Goal: Browse casually

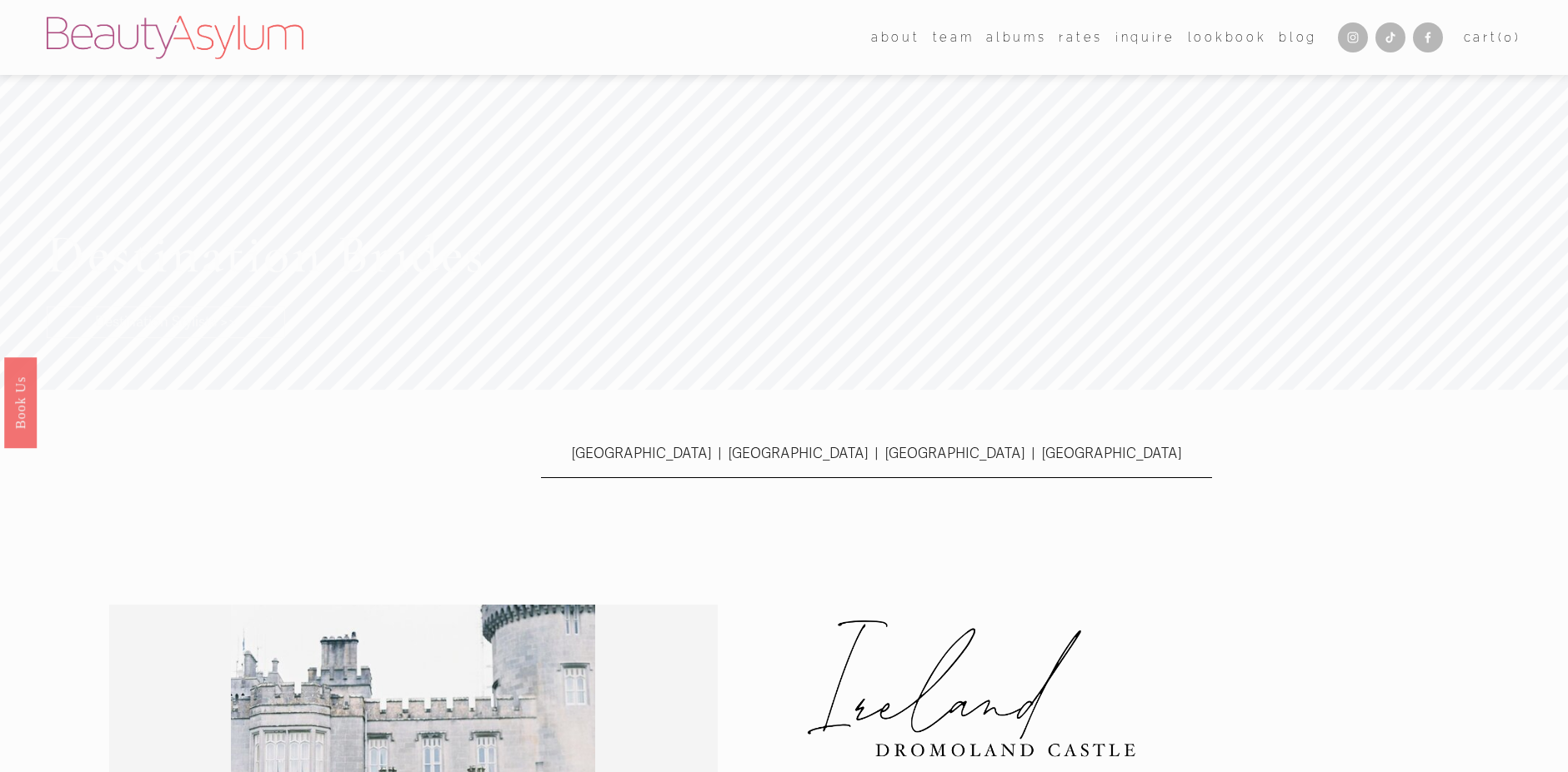
click at [1201, 514] on div "[GEOGRAPHIC_DATA] | [GEOGRAPHIC_DATA] | [GEOGRAPHIC_DATA] | [GEOGRAPHIC_DATA]" at bounding box center [876, 477] width 670 height 72
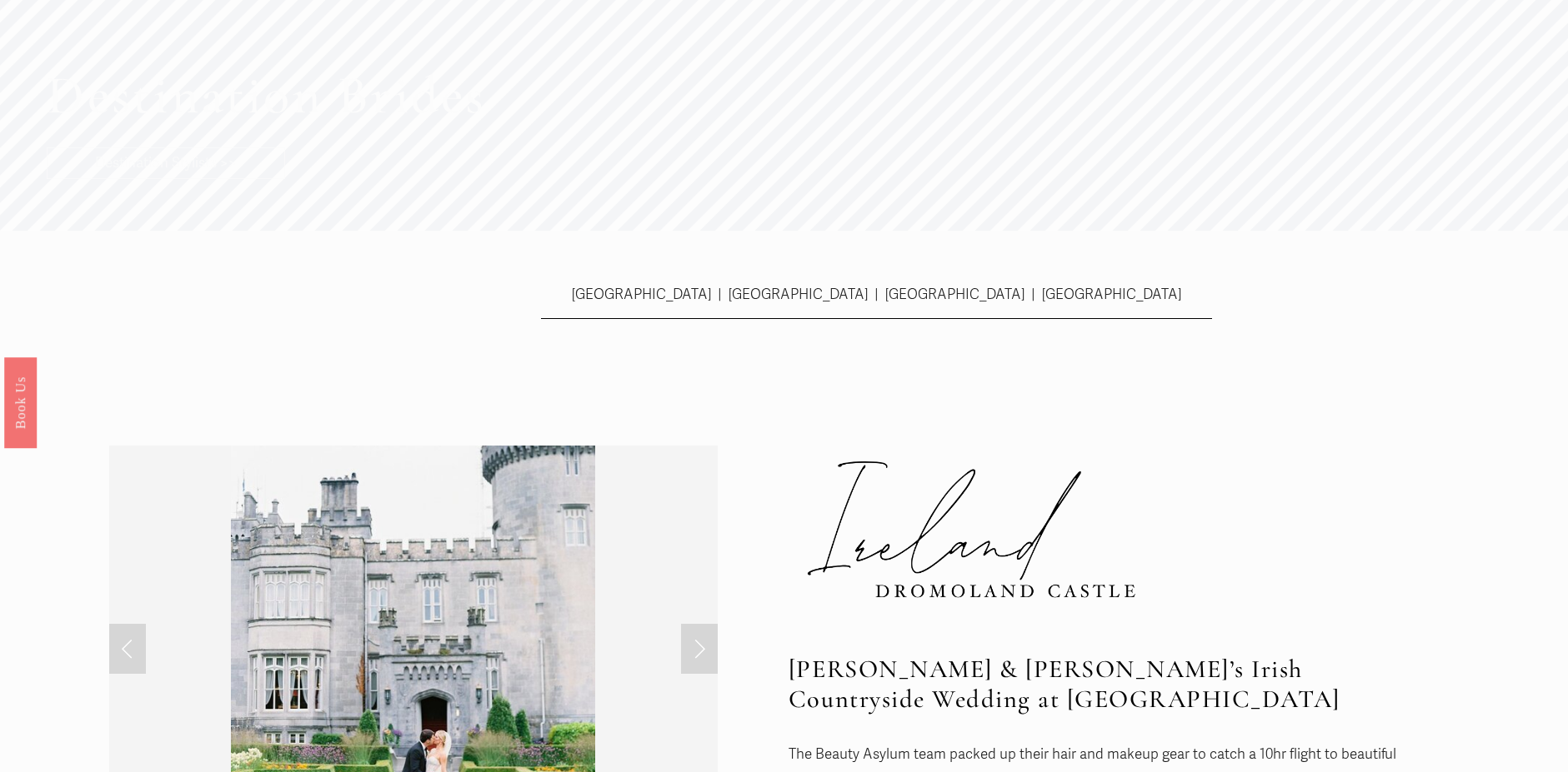
scroll to position [584, 0]
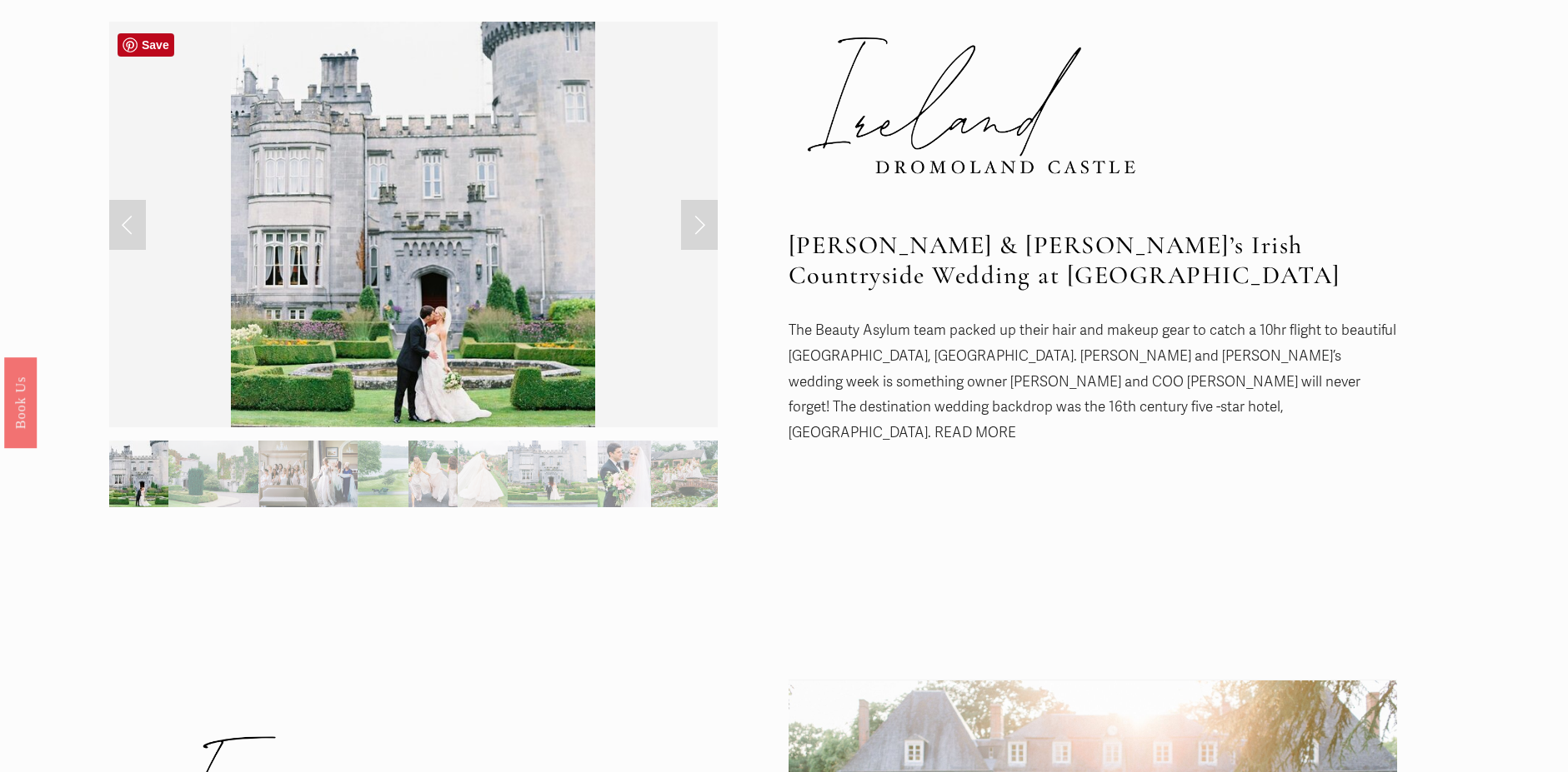
click at [691, 233] on link "Next Slide" at bounding box center [699, 225] width 37 height 50
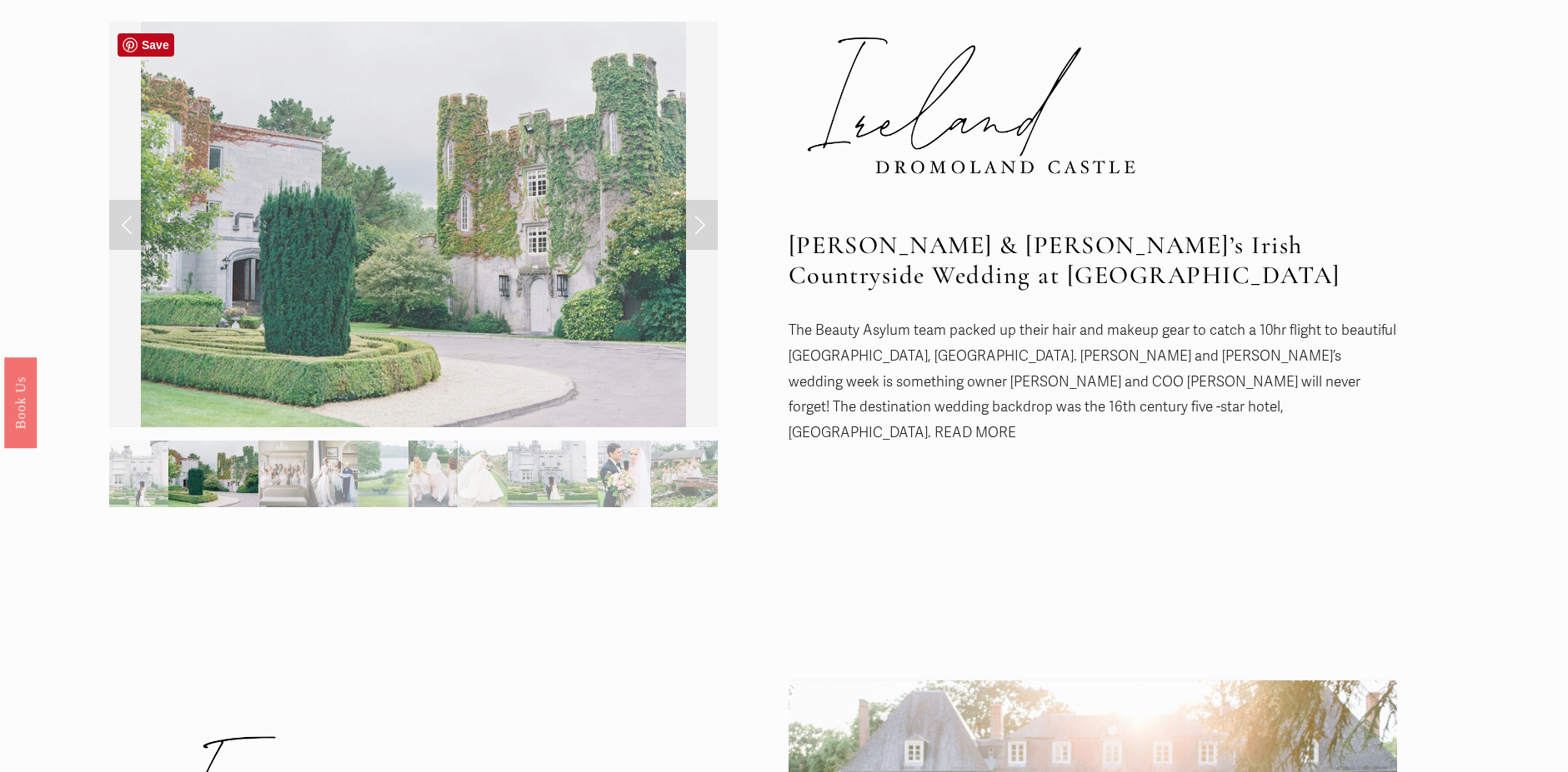
click at [691, 233] on link "Next Slide" at bounding box center [699, 225] width 37 height 50
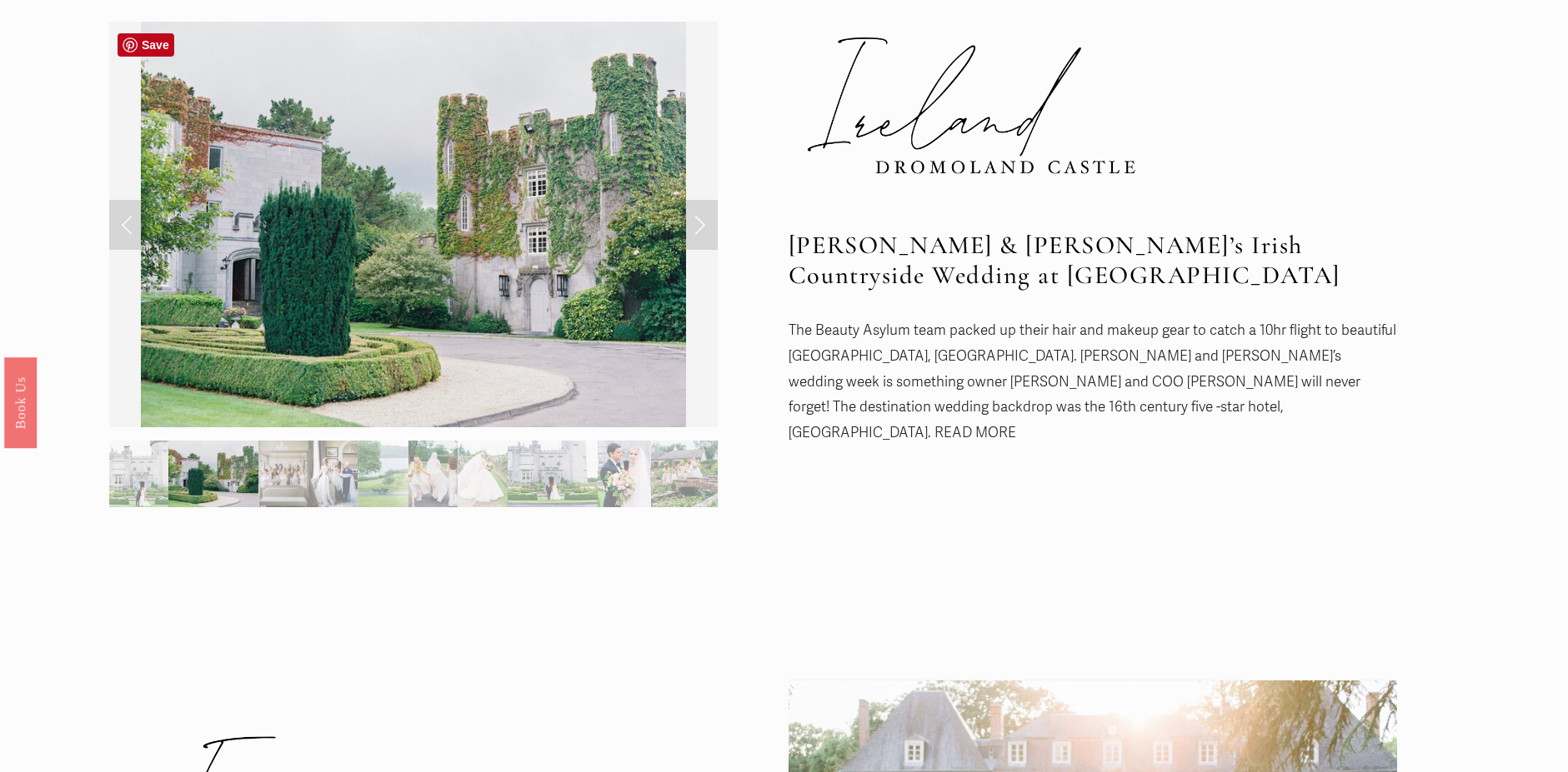
click at [698, 227] on link "Next Slide" at bounding box center [699, 225] width 37 height 50
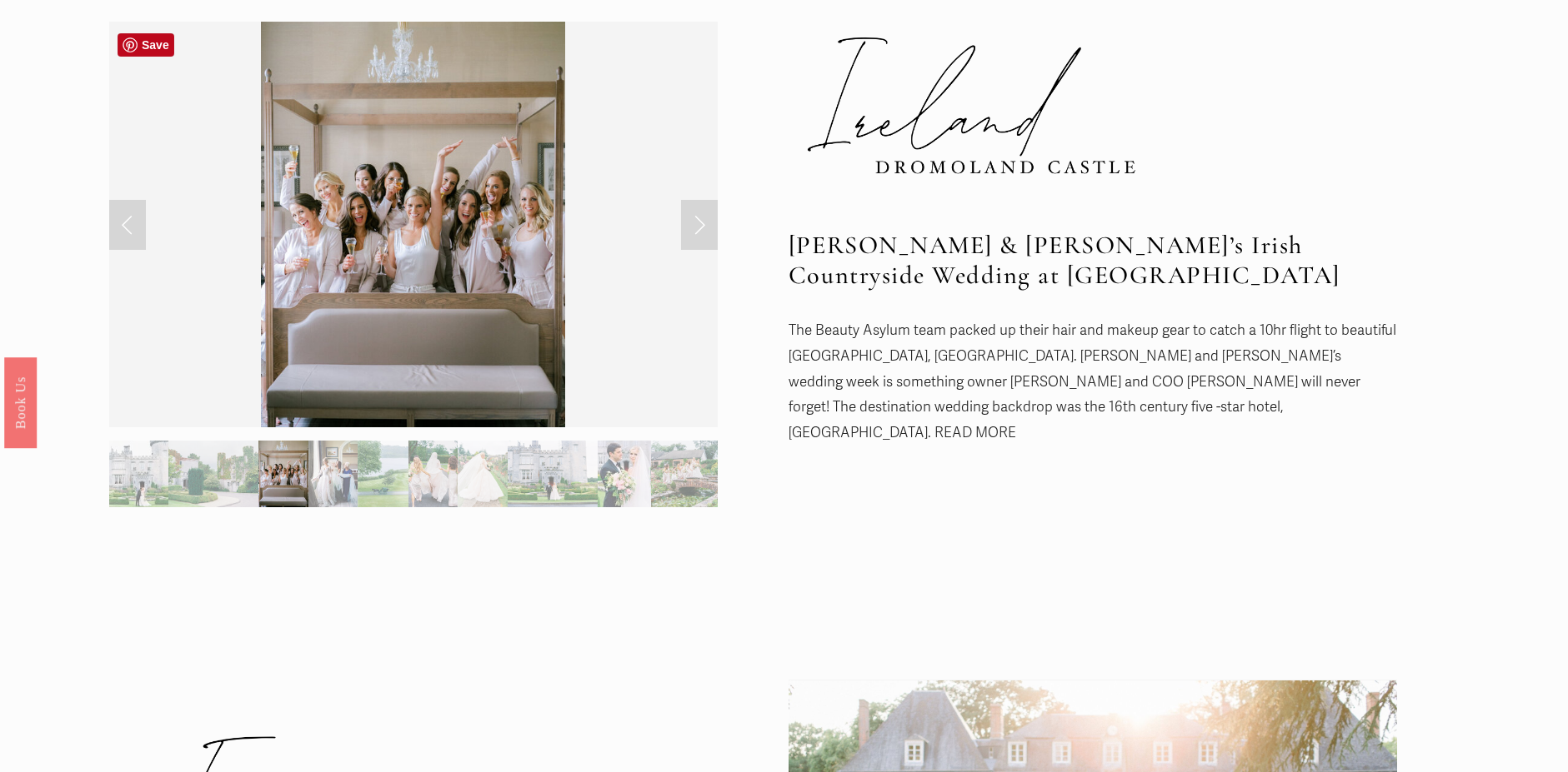
click at [698, 217] on link "Next Slide" at bounding box center [699, 225] width 37 height 50
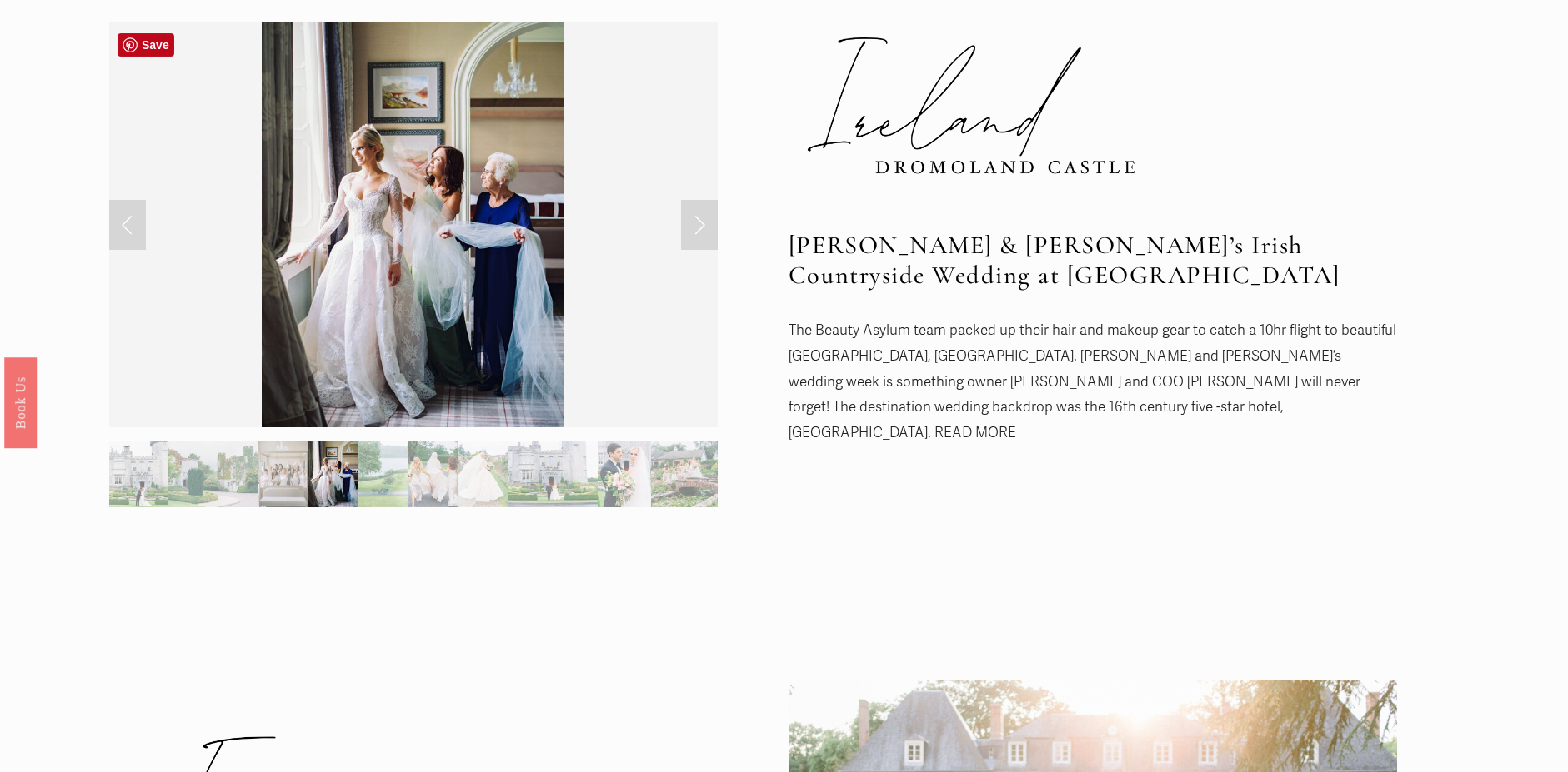
click at [698, 217] on link "Next Slide" at bounding box center [699, 225] width 37 height 50
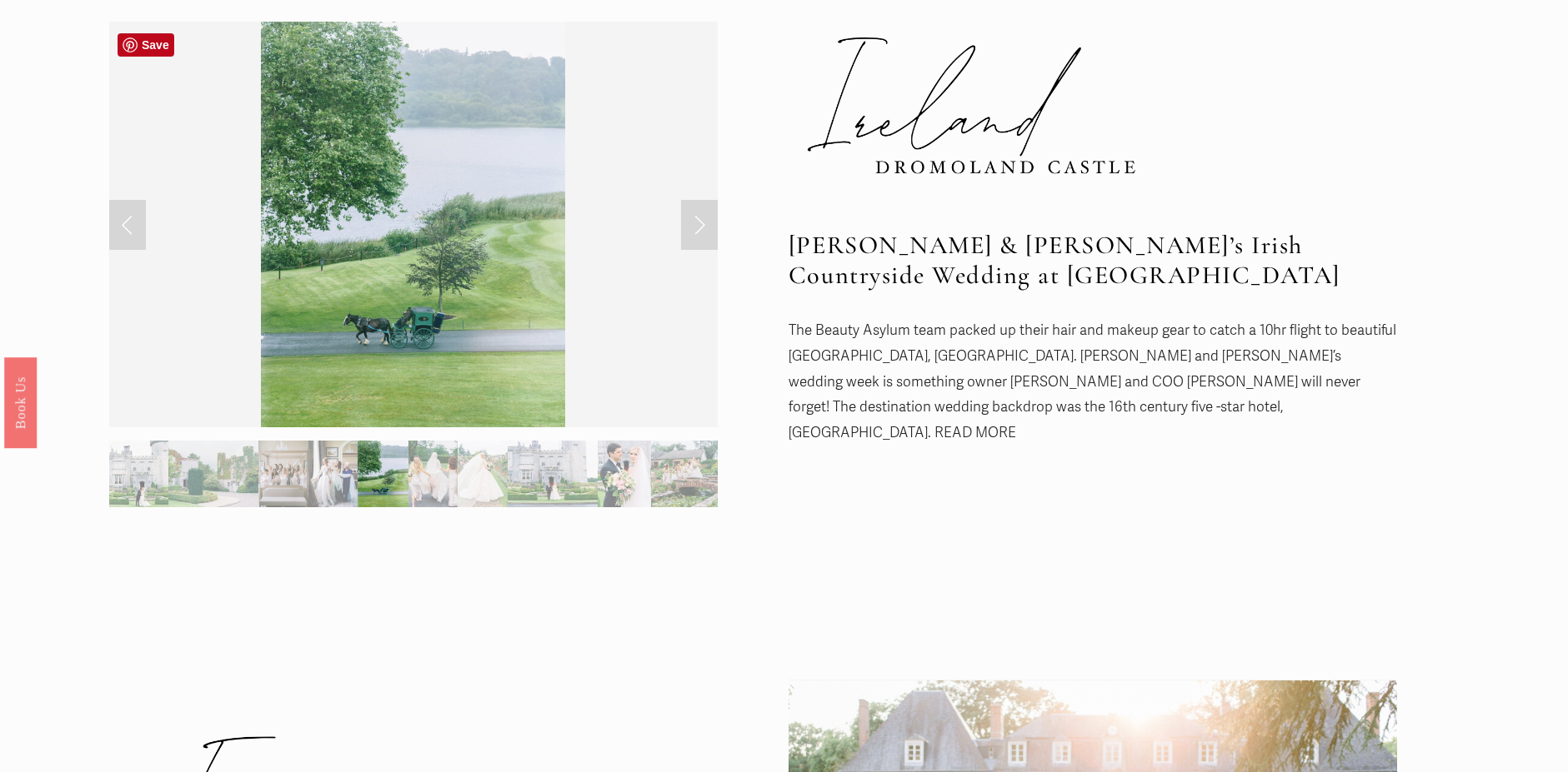
click at [698, 217] on link "Next Slide" at bounding box center [699, 225] width 37 height 50
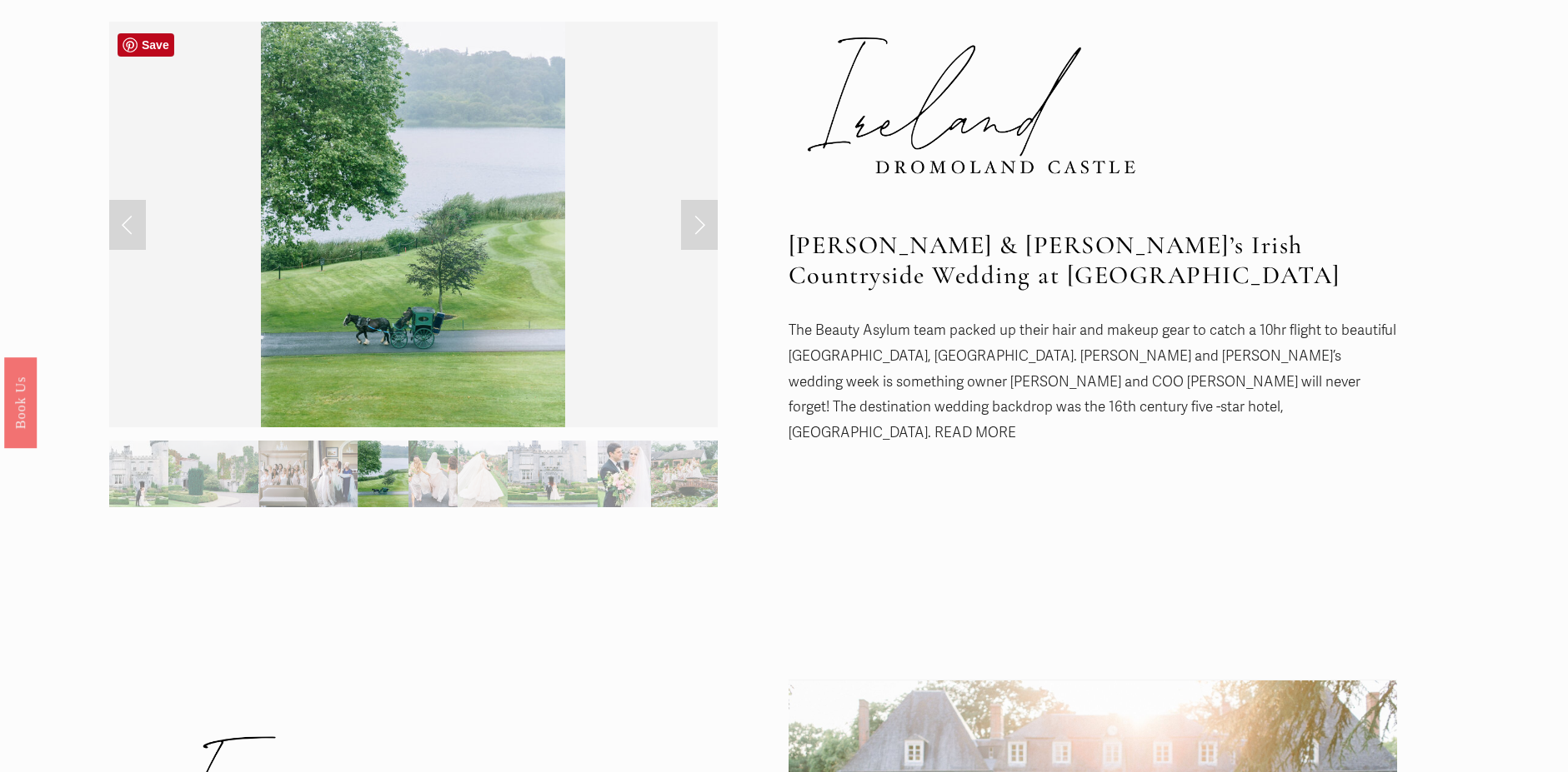
click at [695, 229] on link "Next Slide" at bounding box center [699, 225] width 37 height 50
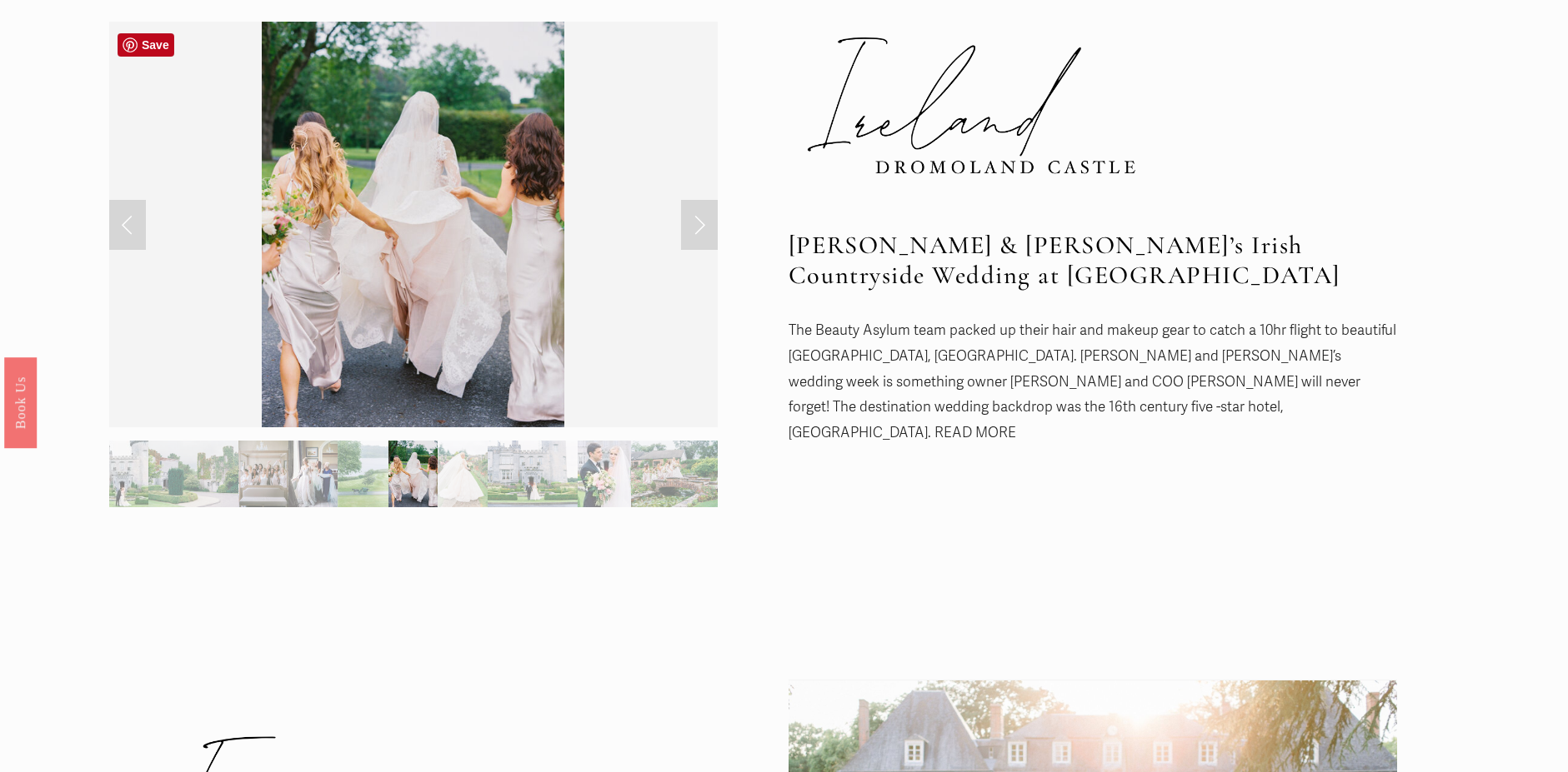
click at [695, 236] on link "Next Slide" at bounding box center [699, 225] width 37 height 50
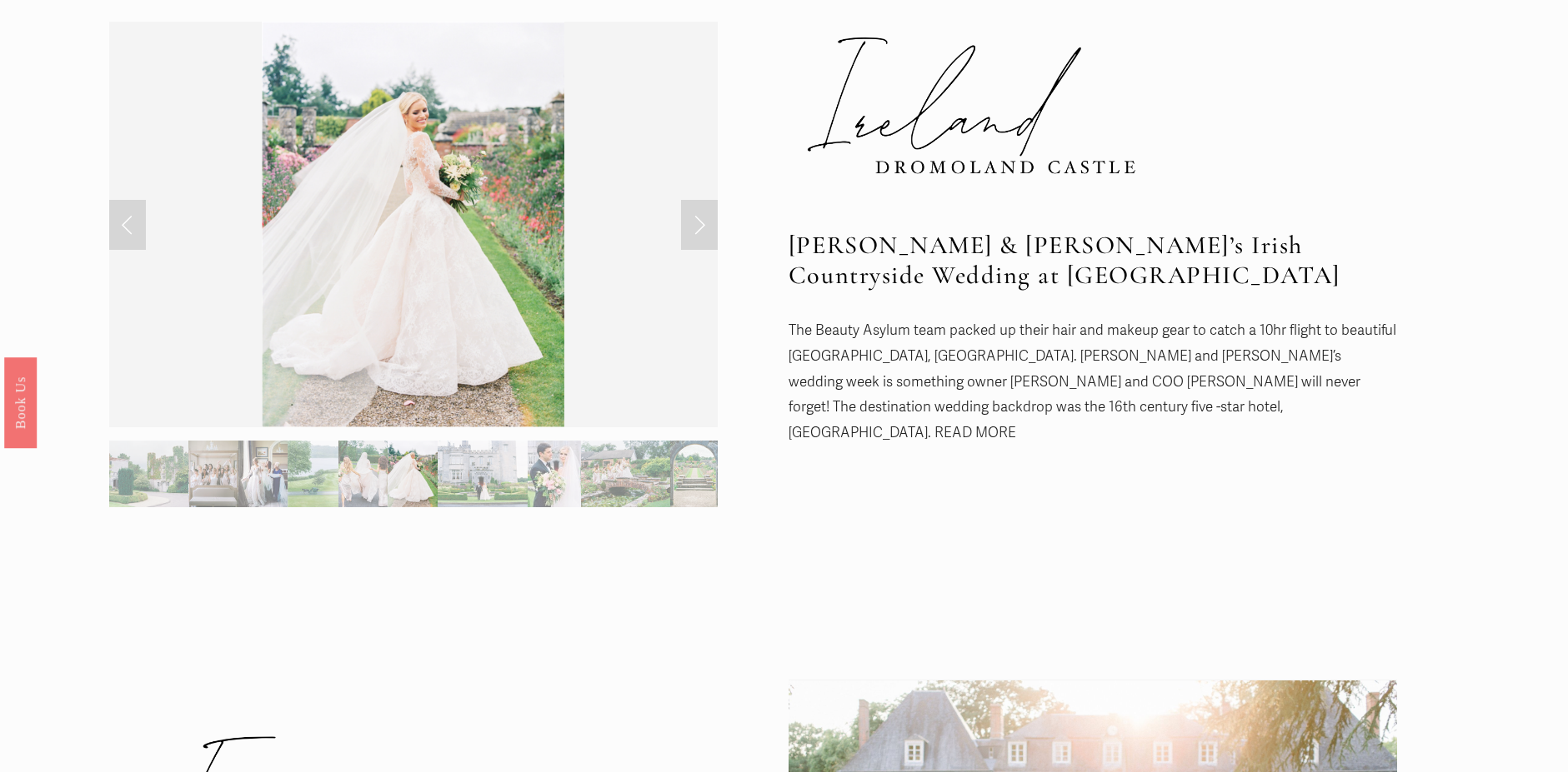
click at [551, 462] on img "Slide 9" at bounding box center [554, 473] width 53 height 67
click at [706, 220] on link "Next Slide" at bounding box center [699, 225] width 37 height 50
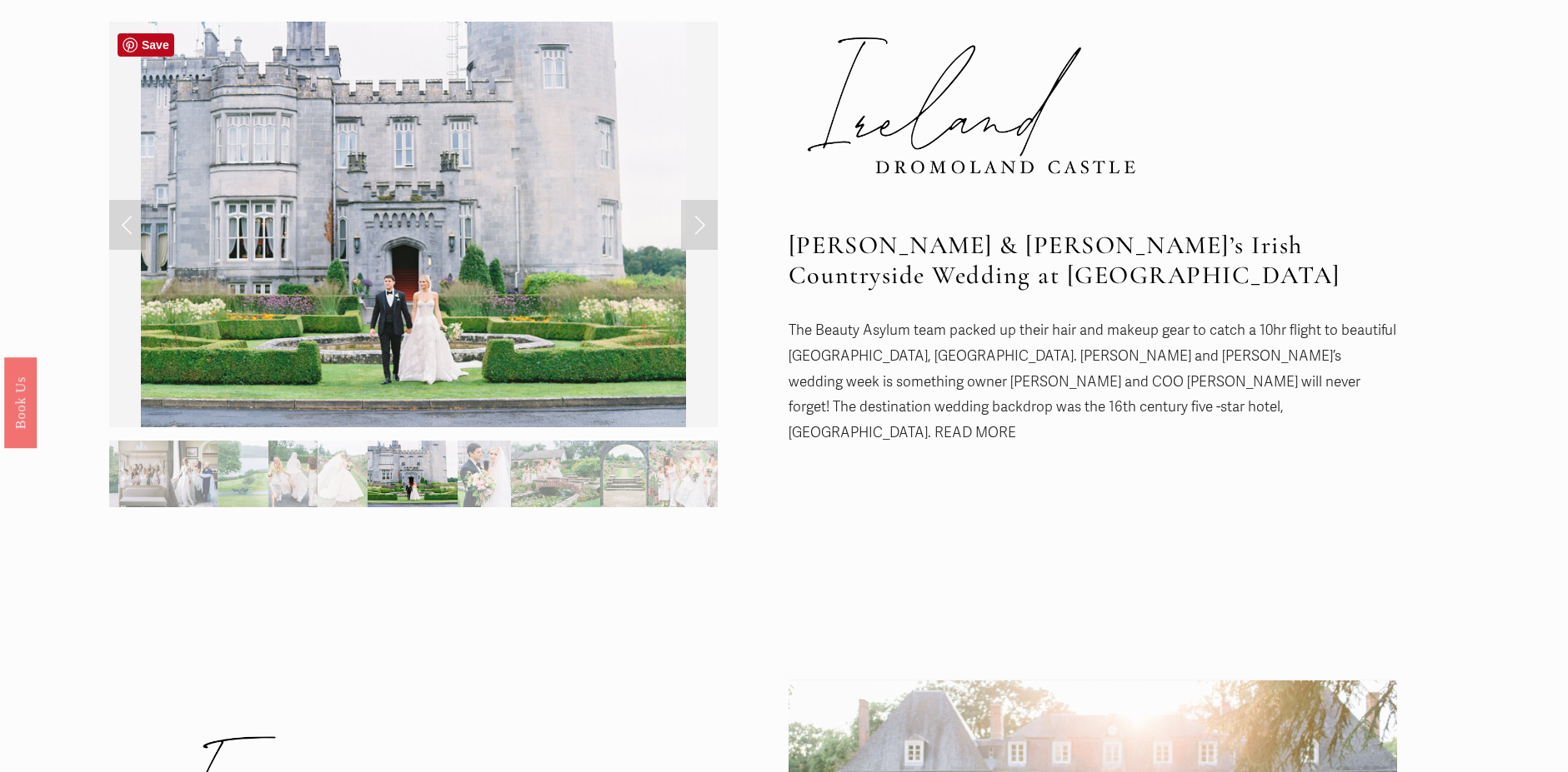
click at [706, 220] on link "Next Slide" at bounding box center [699, 225] width 37 height 50
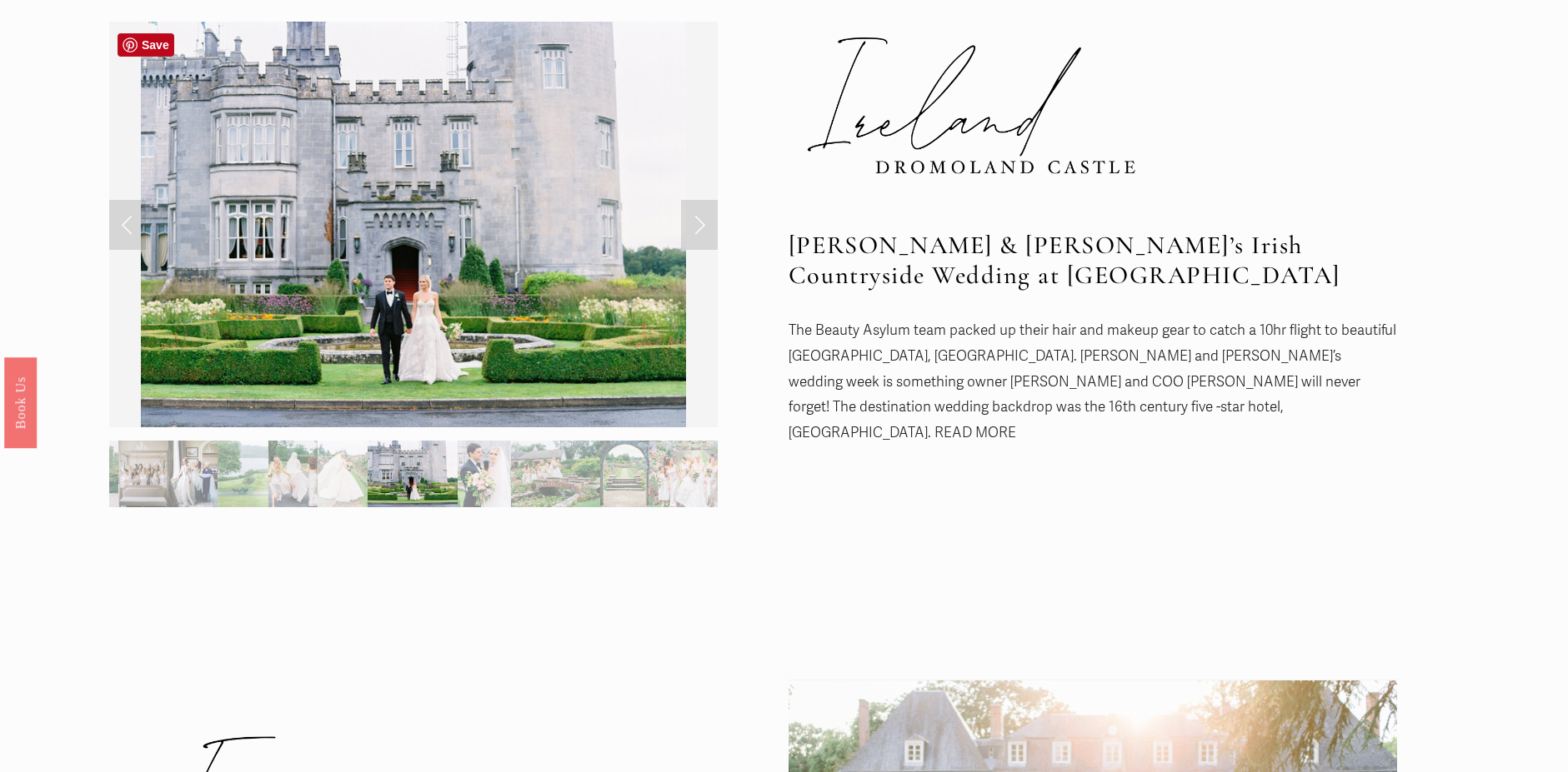
click at [705, 220] on link "Next Slide" at bounding box center [699, 225] width 37 height 50
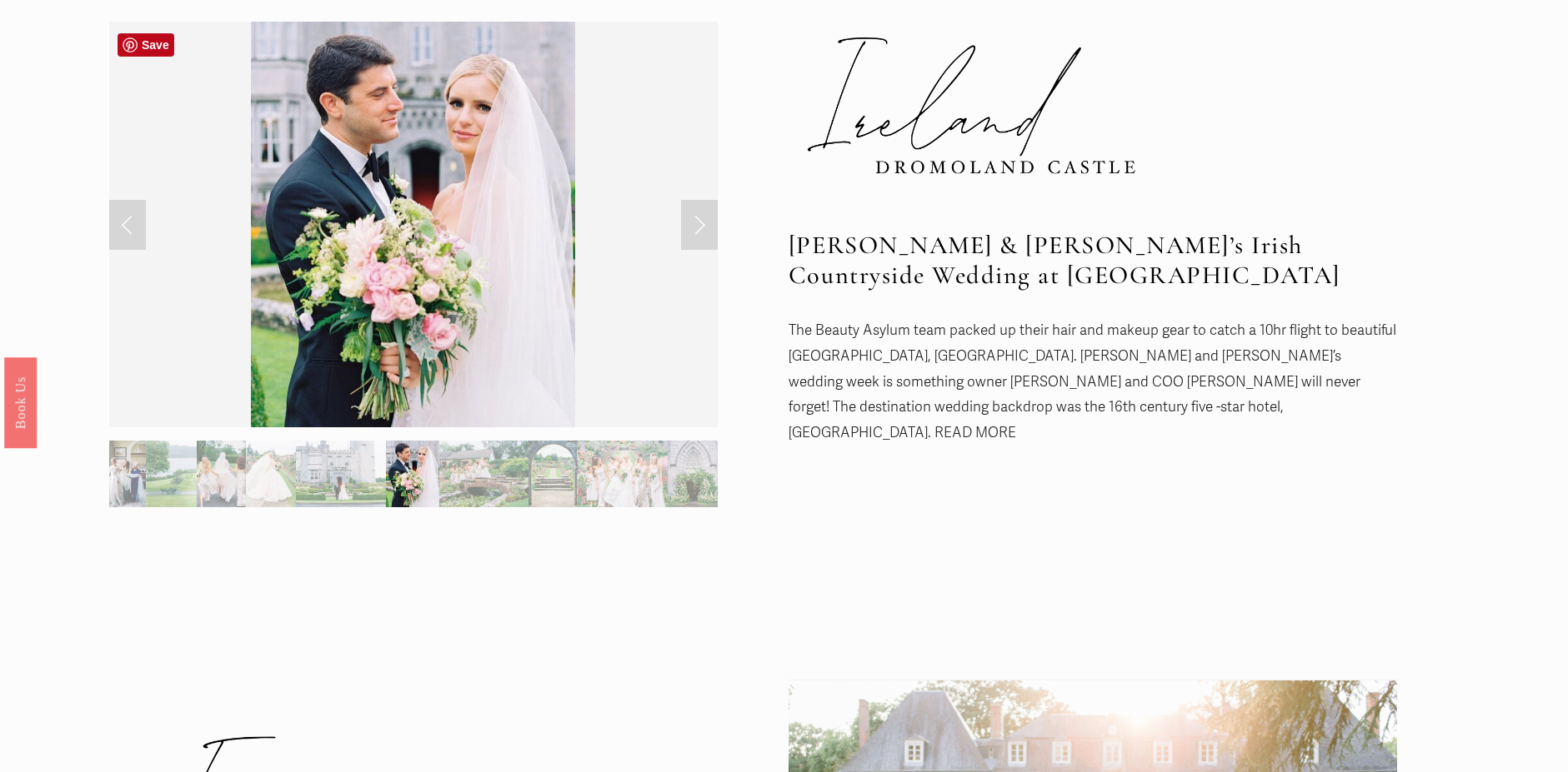
click at [705, 220] on link "Next Slide" at bounding box center [699, 225] width 37 height 50
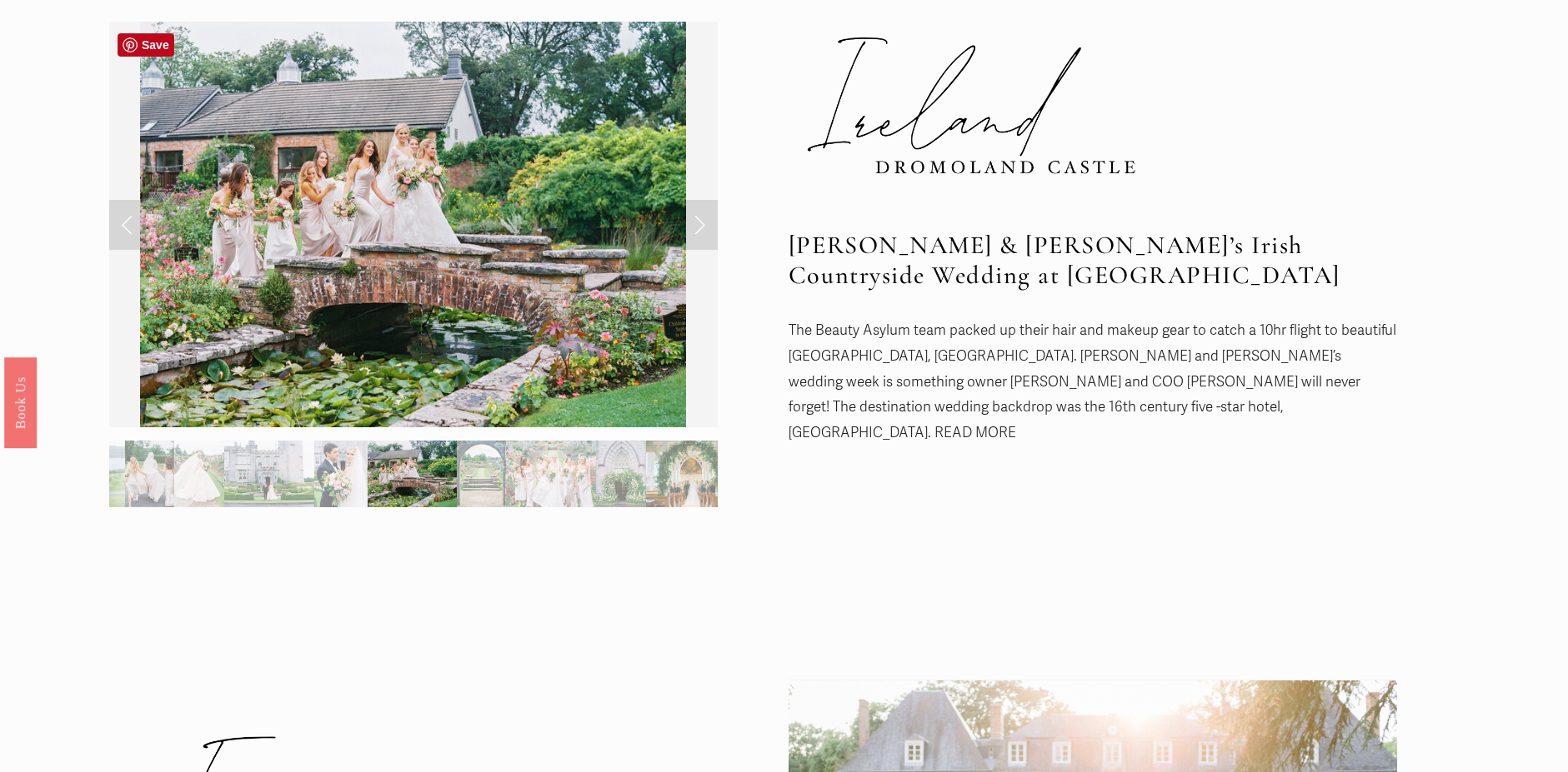
click at [705, 220] on link "Next Slide" at bounding box center [699, 225] width 37 height 50
click at [697, 231] on link "Next Slide" at bounding box center [699, 225] width 37 height 50
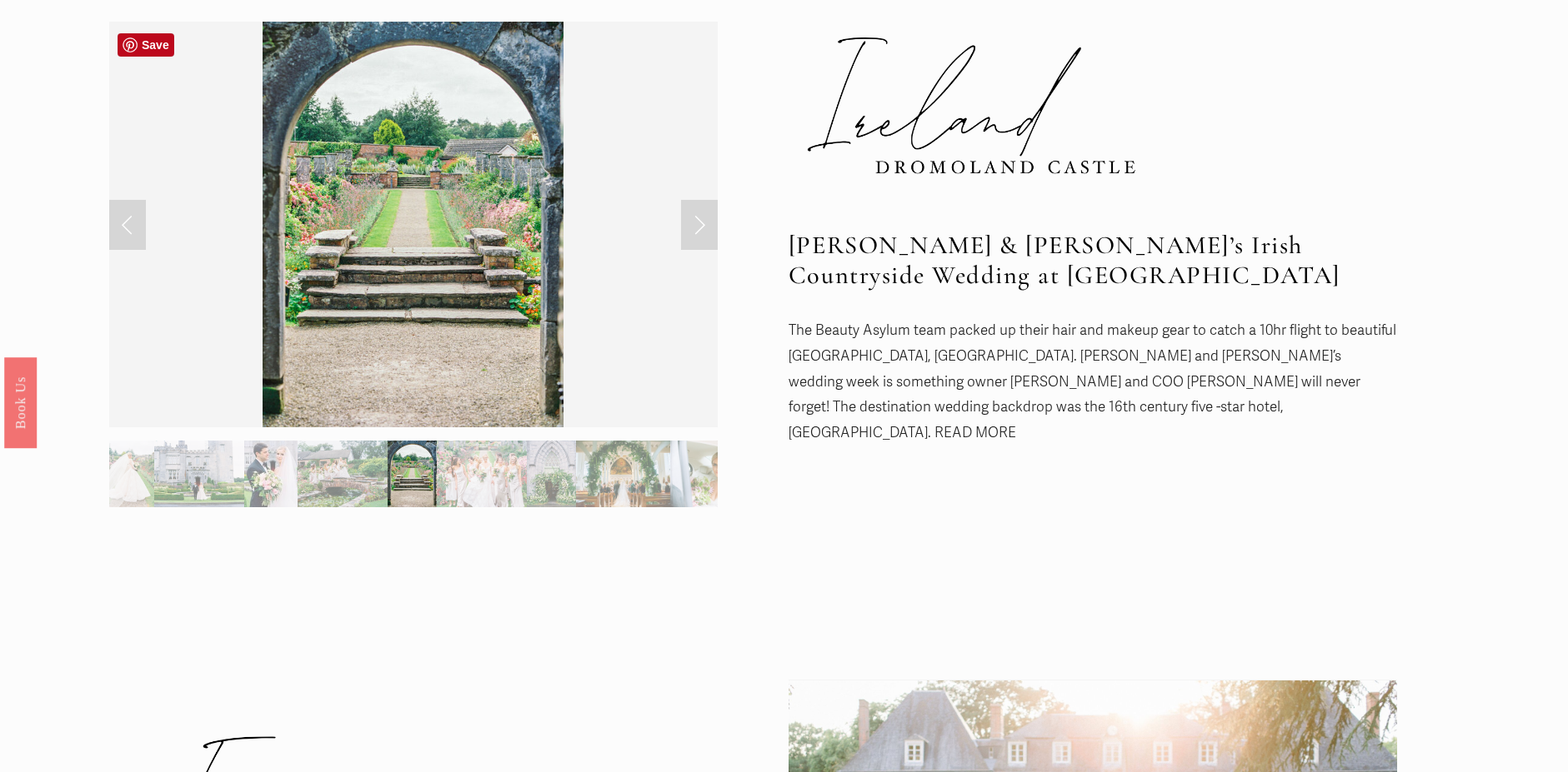
click at [697, 231] on link "Next Slide" at bounding box center [699, 225] width 37 height 50
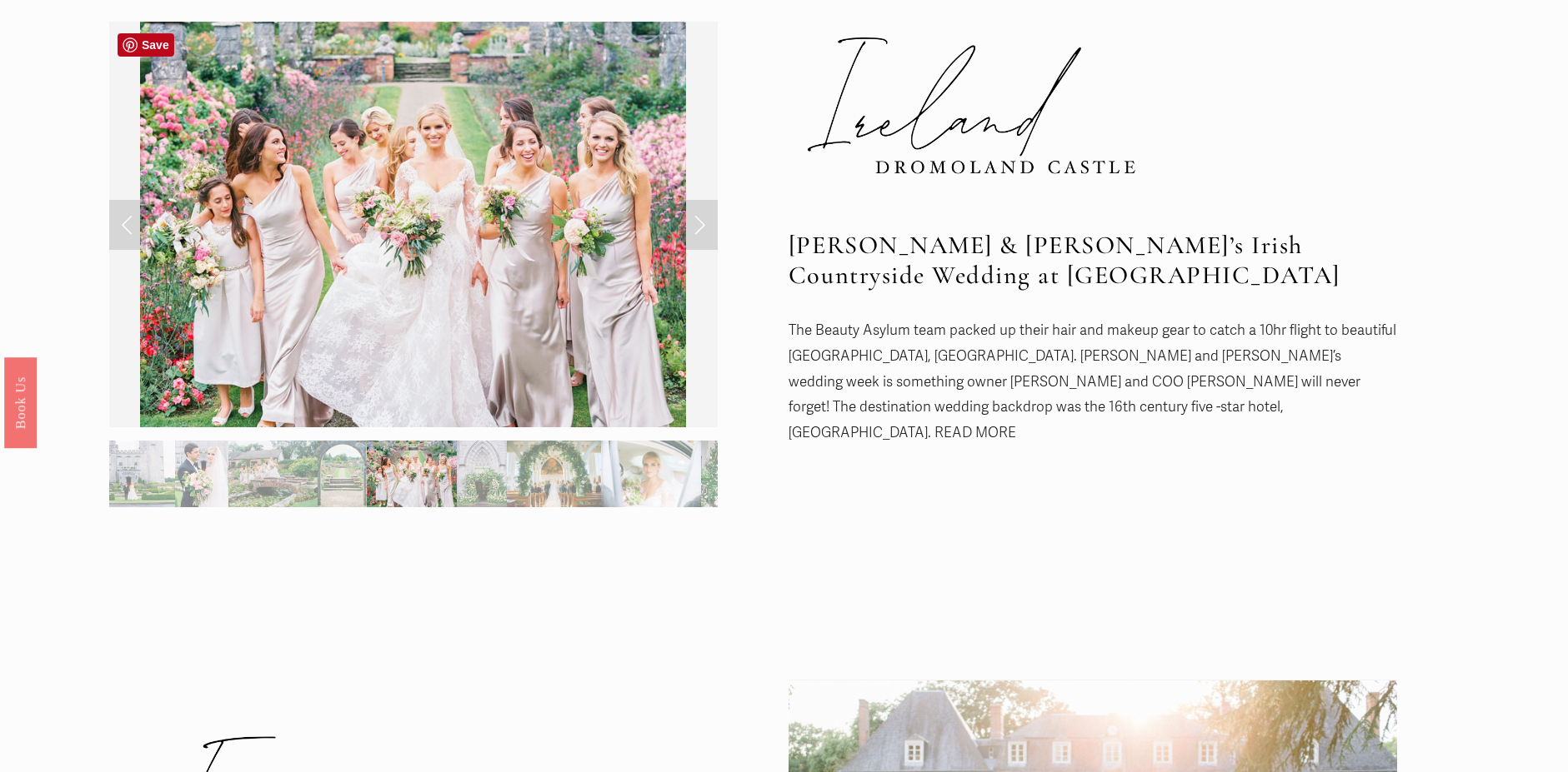
click at [697, 231] on link "Next Slide" at bounding box center [699, 225] width 37 height 50
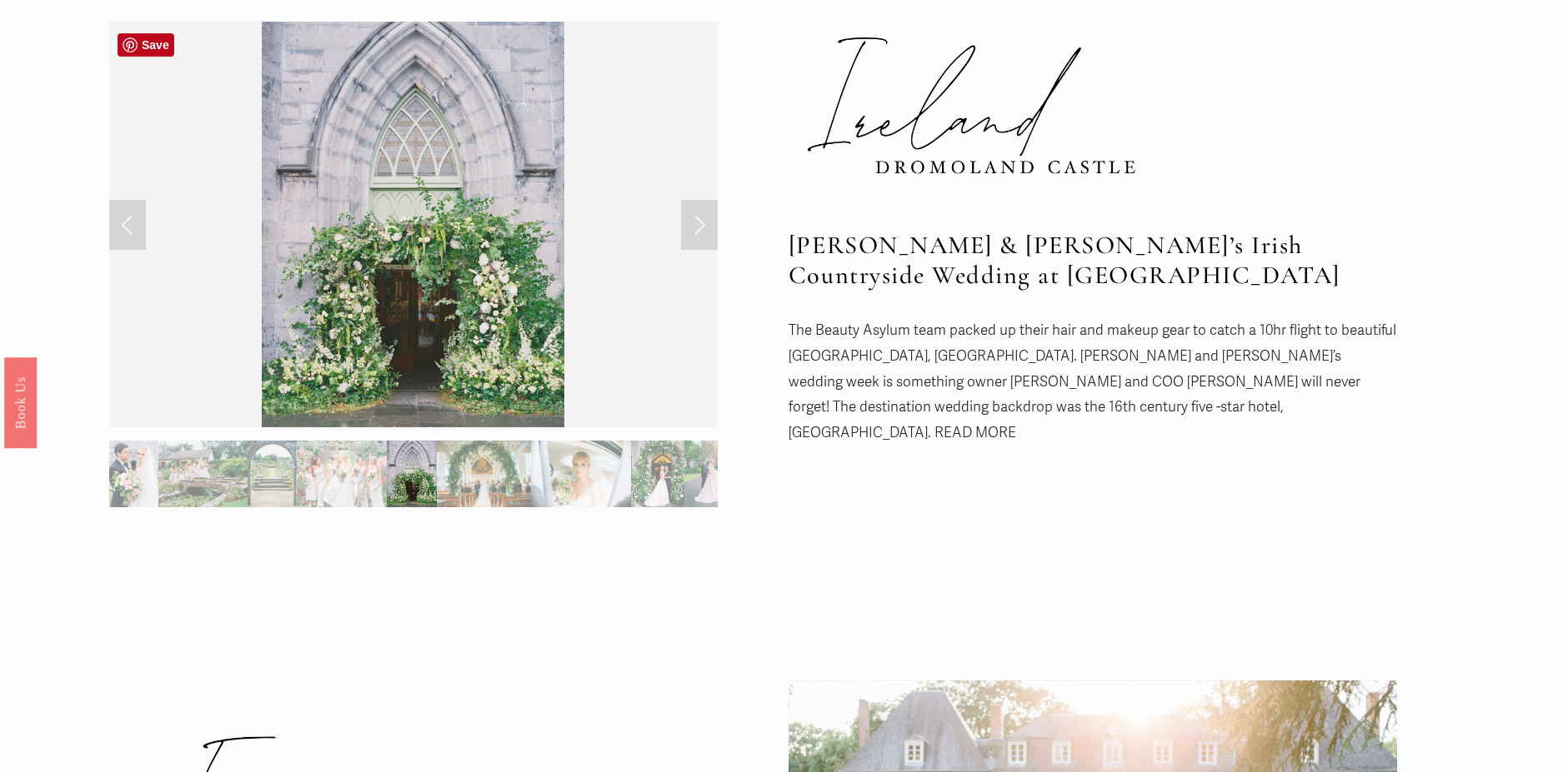
click at [697, 231] on link "Next Slide" at bounding box center [699, 225] width 37 height 50
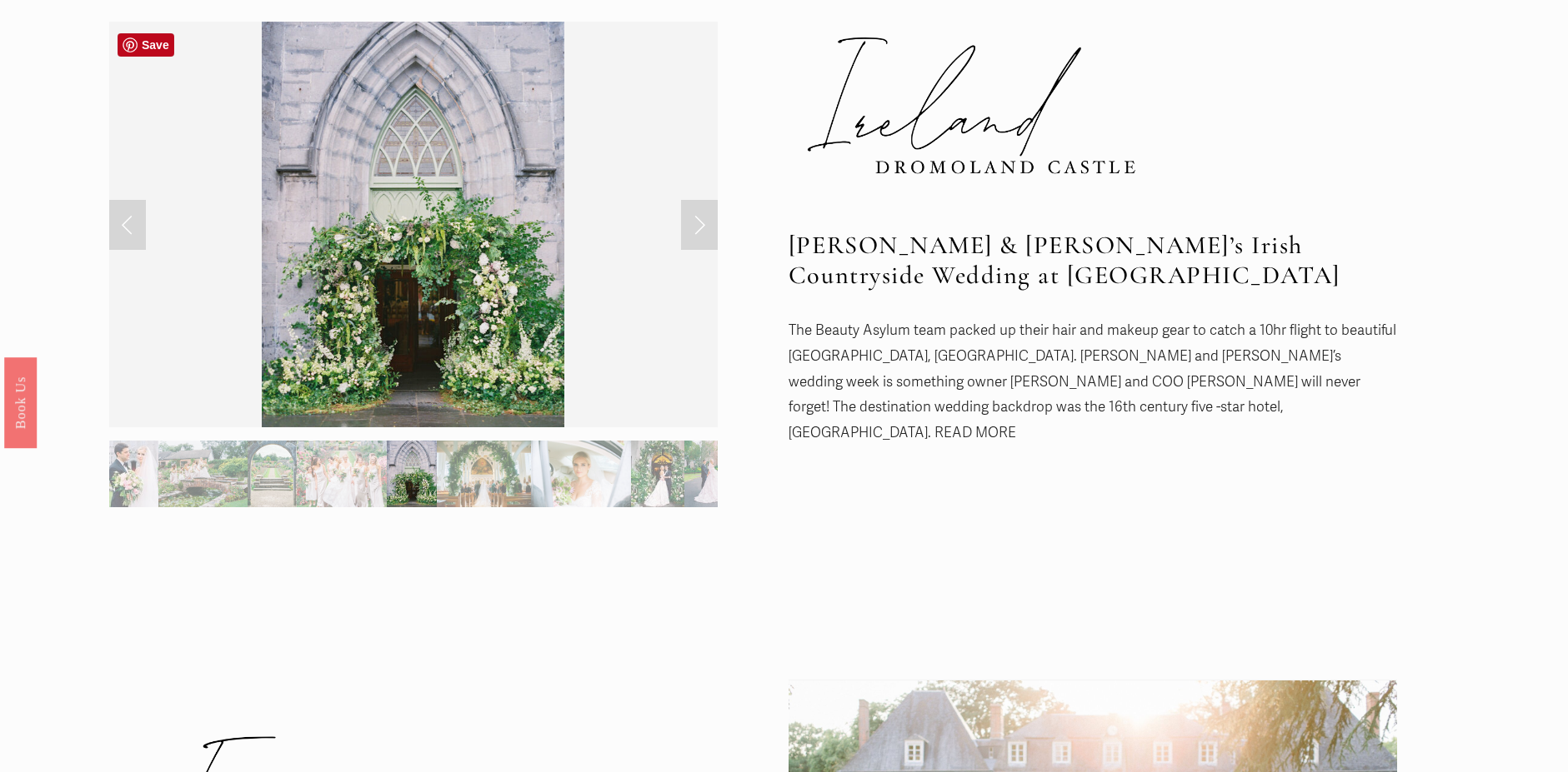
click at [697, 231] on link "Next Slide" at bounding box center [699, 225] width 37 height 50
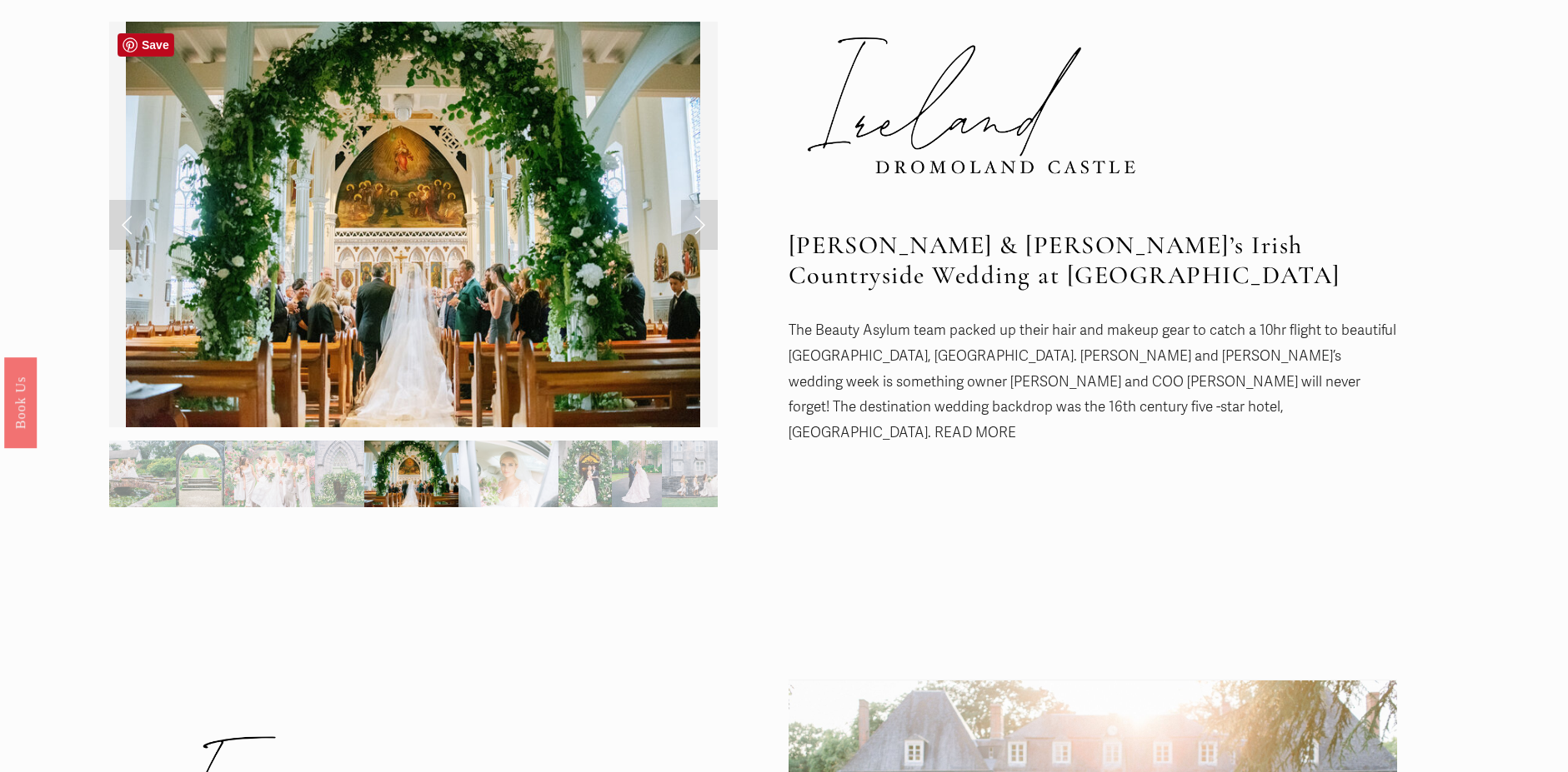
click at [697, 231] on link "Next Slide" at bounding box center [699, 225] width 37 height 50
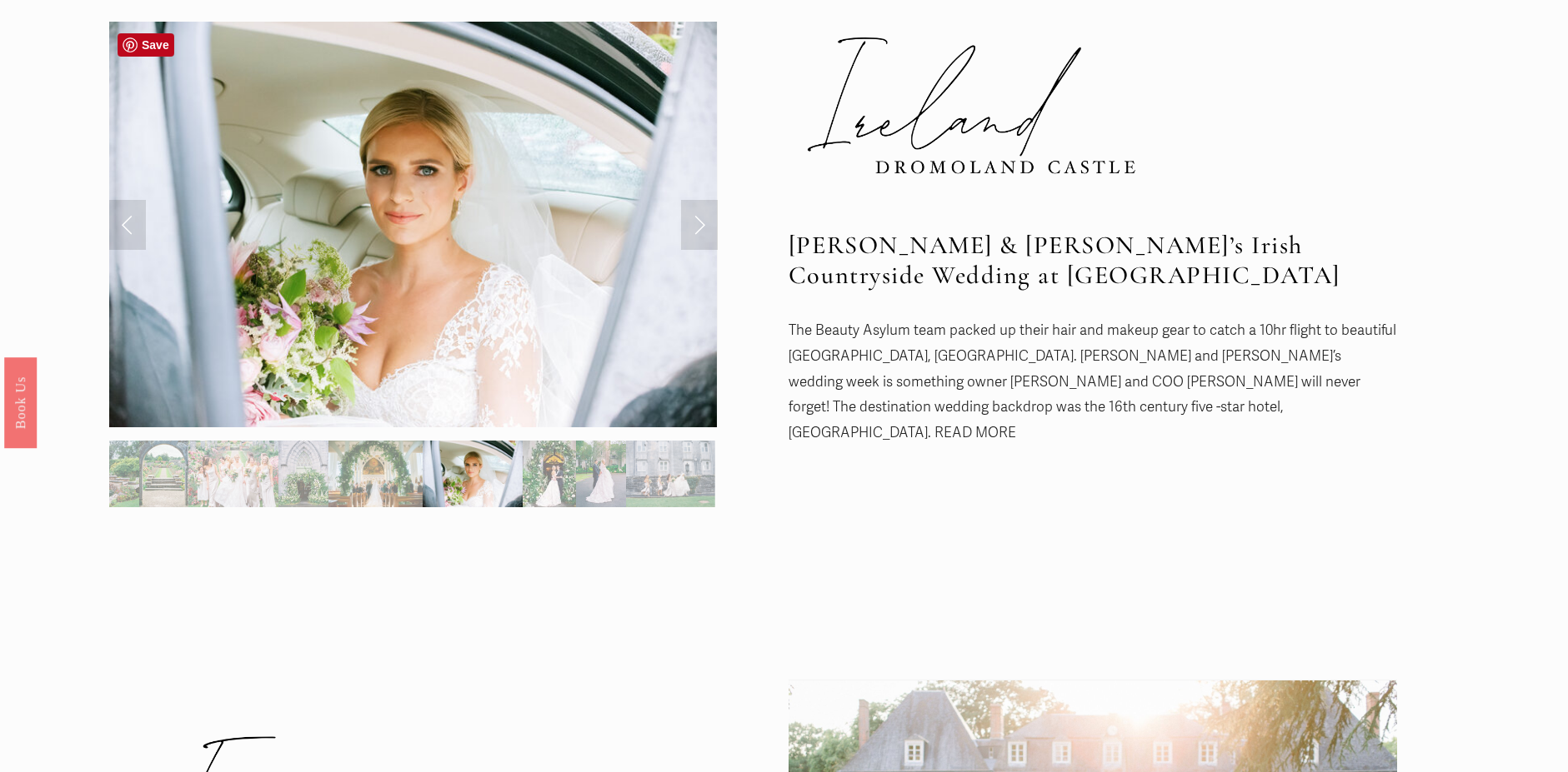
click at [697, 231] on link "Next Slide" at bounding box center [699, 225] width 37 height 50
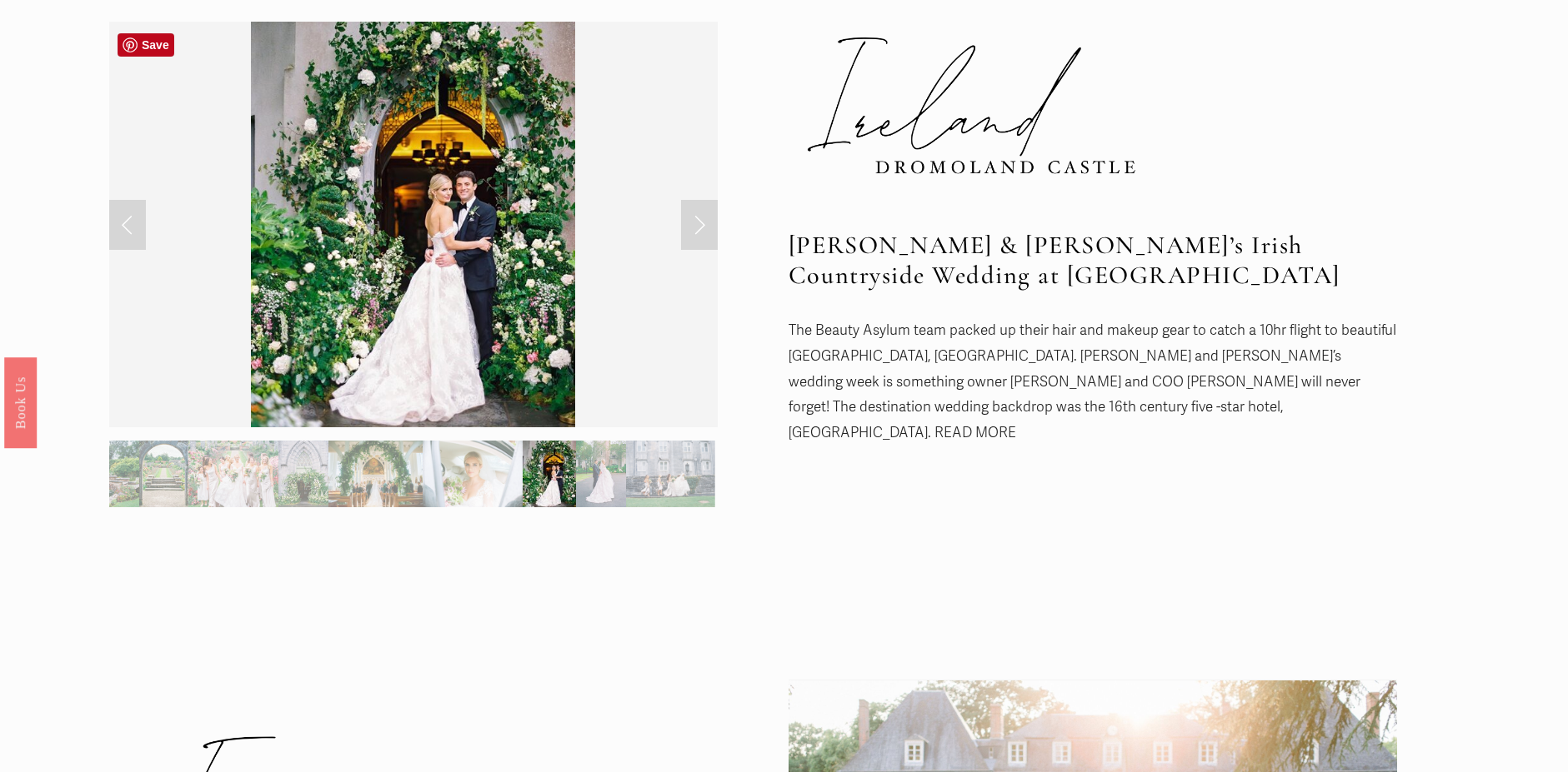
click at [697, 231] on link "Next Slide" at bounding box center [699, 225] width 37 height 50
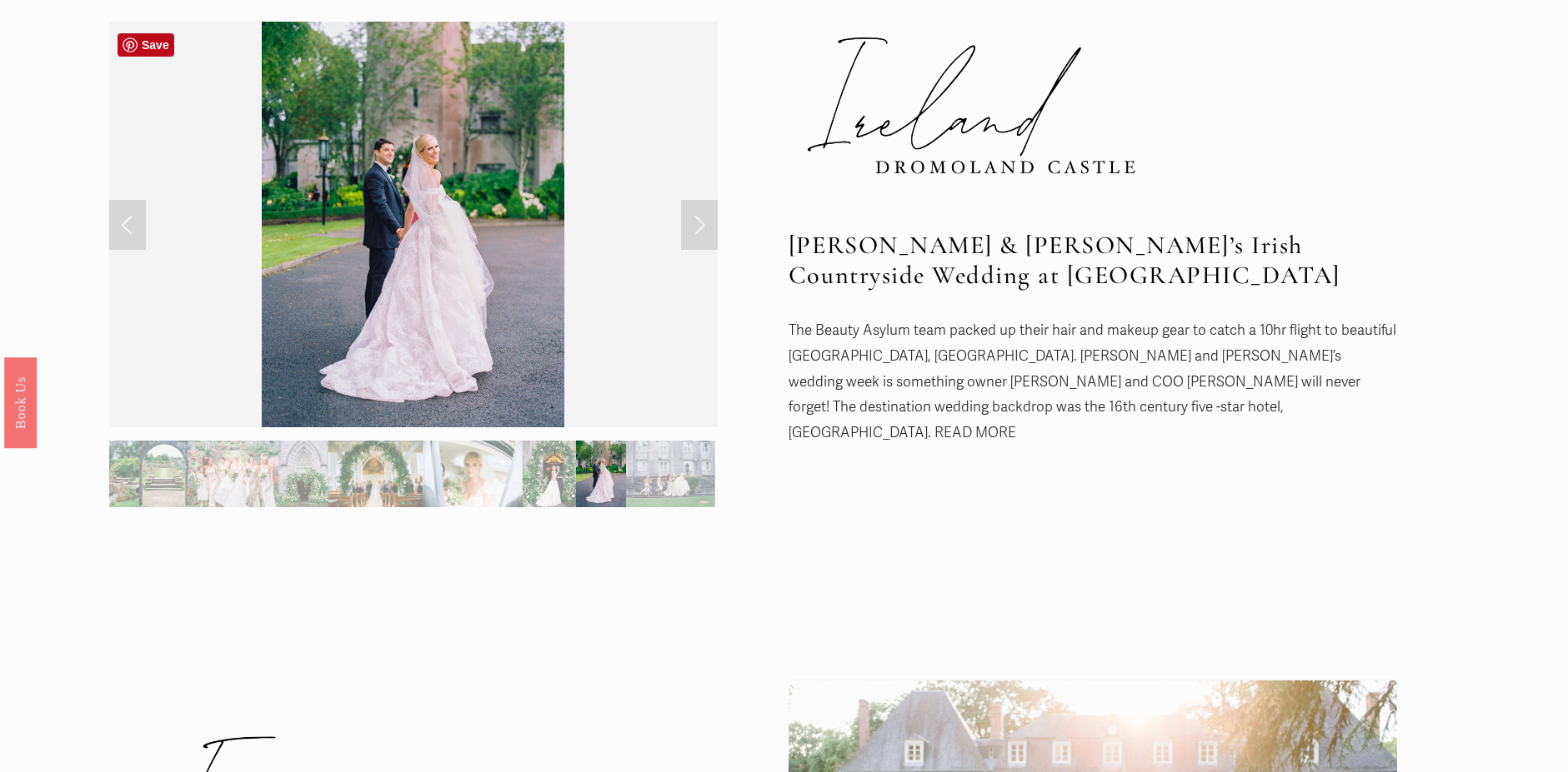
click at [697, 231] on link "Next Slide" at bounding box center [699, 225] width 37 height 50
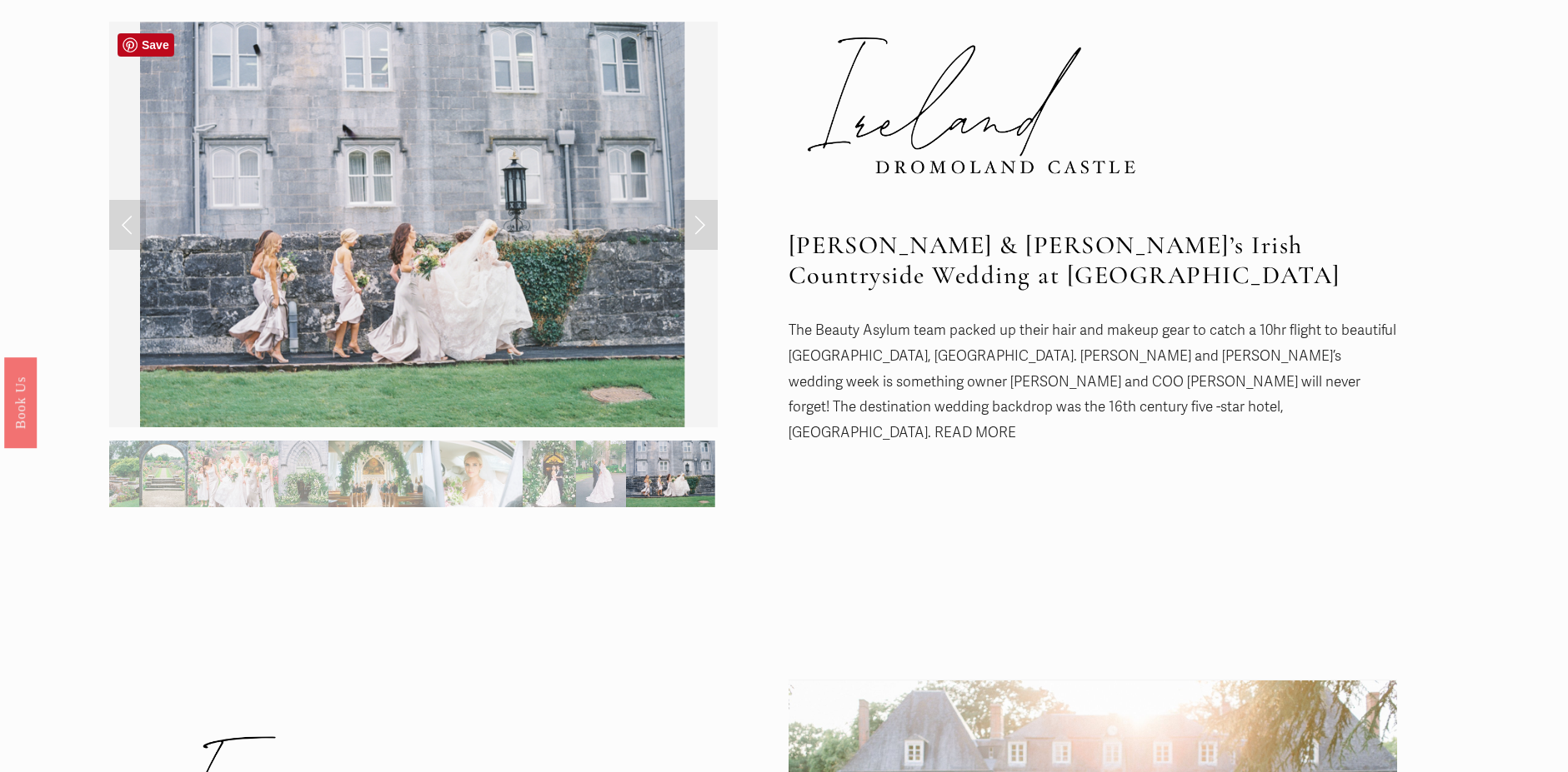
click at [697, 231] on link "Next Slide" at bounding box center [699, 225] width 37 height 50
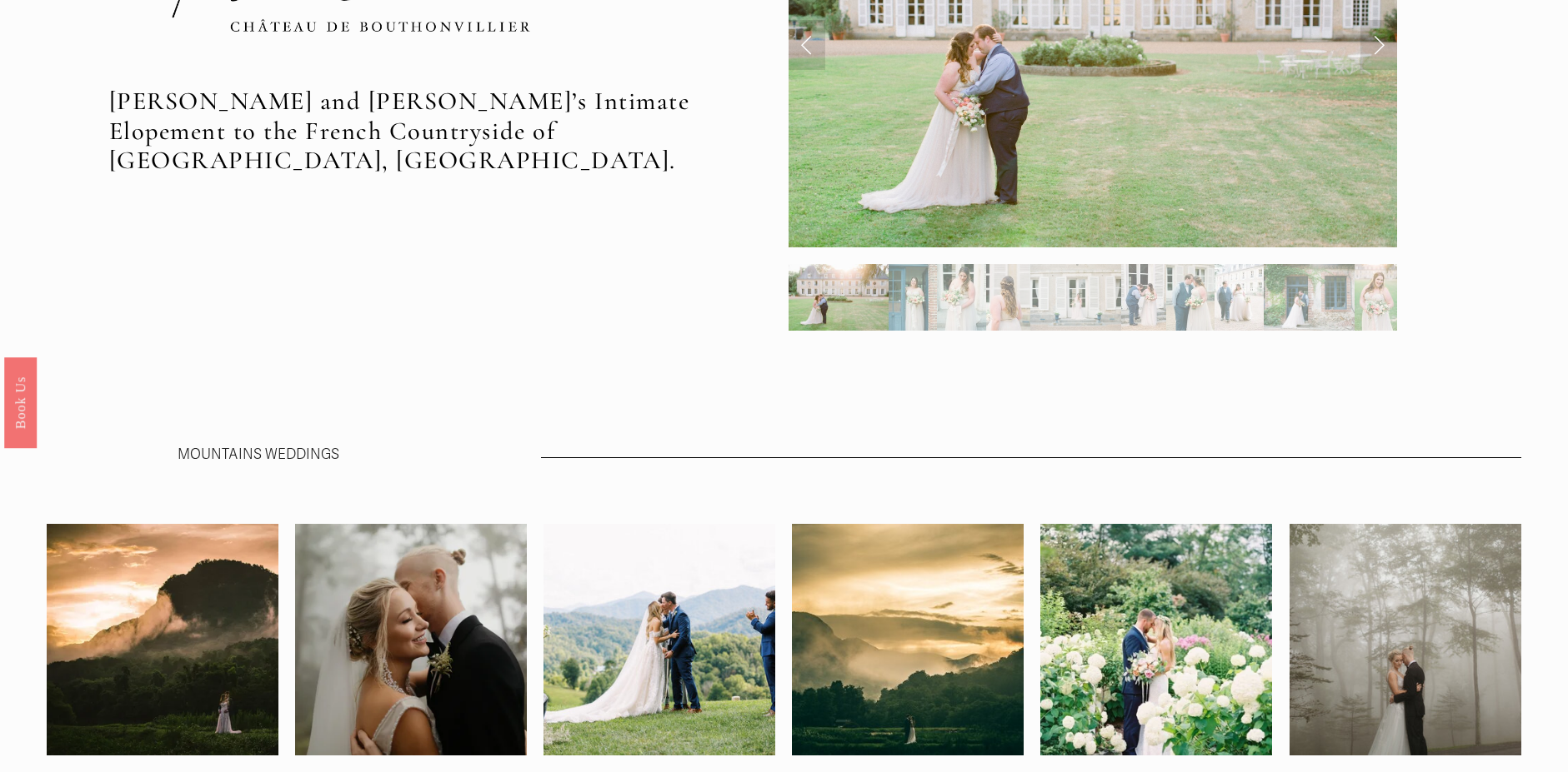
scroll to position [1583, 0]
